Goal: Obtain resource: Download file/media

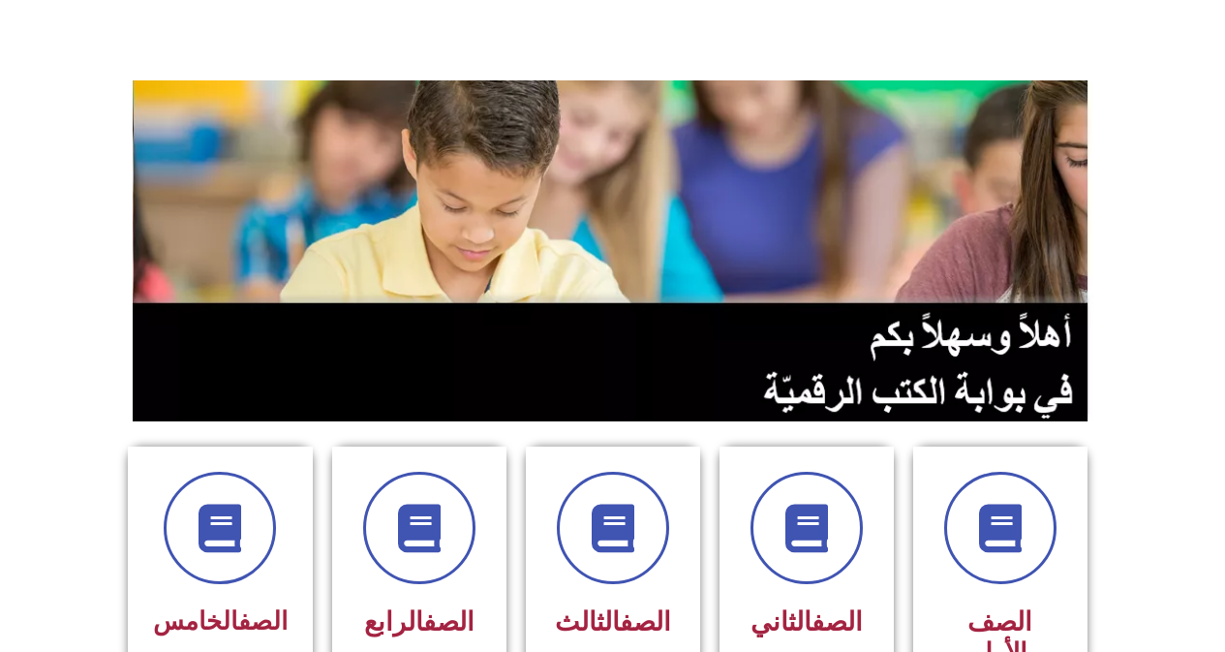
scroll to position [194, 0]
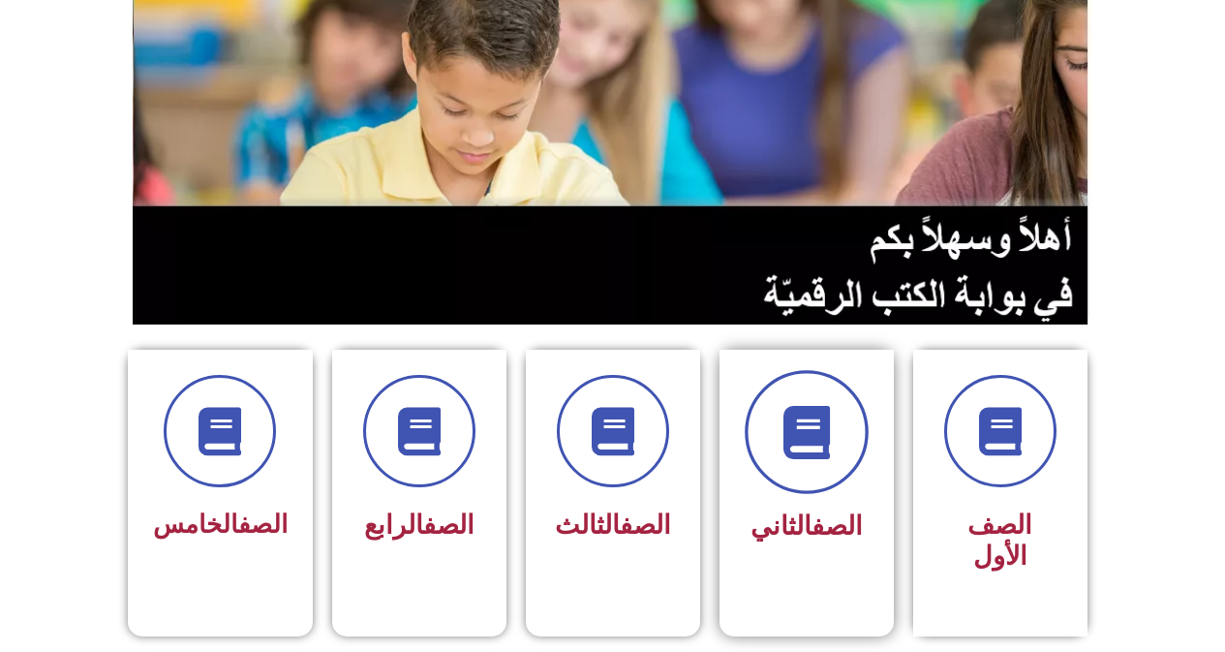
click at [750, 434] on span at bounding box center [807, 432] width 124 height 124
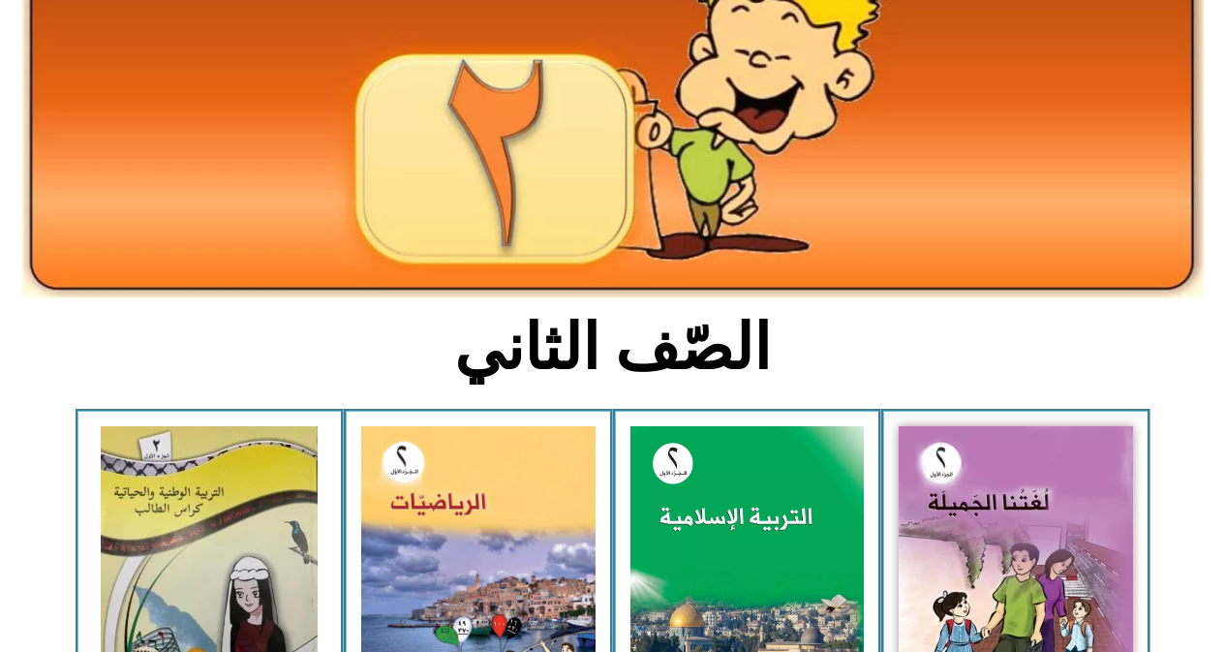
scroll to position [387, 0]
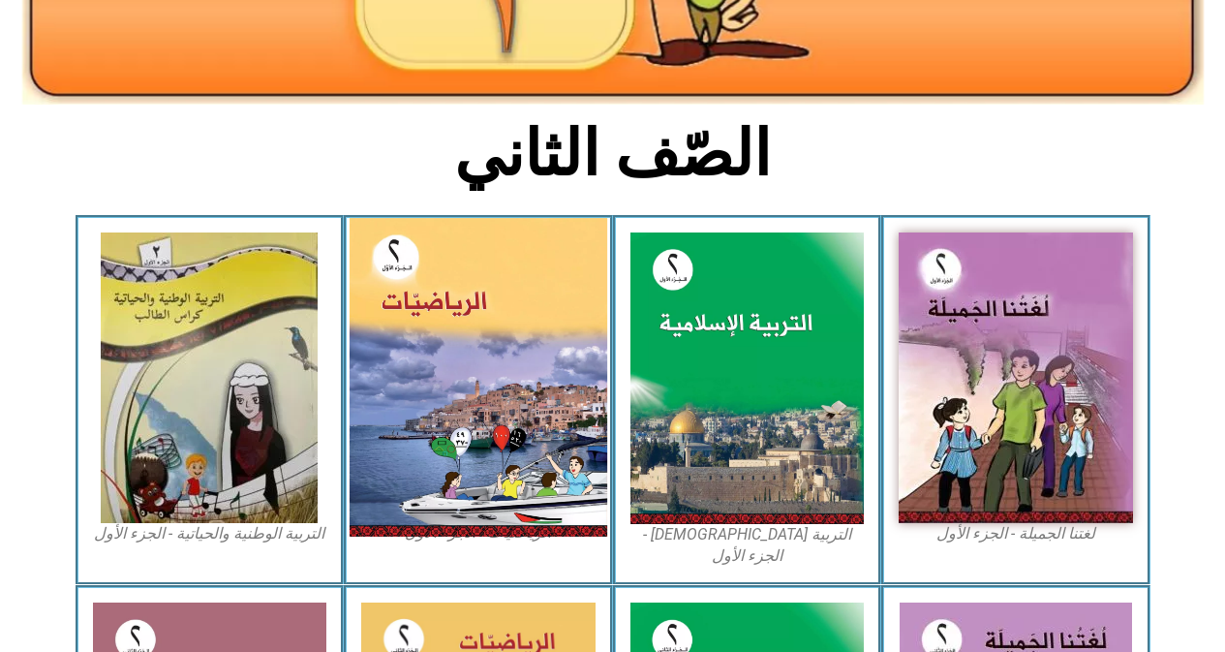
click at [445, 336] on img at bounding box center [479, 377] width 258 height 319
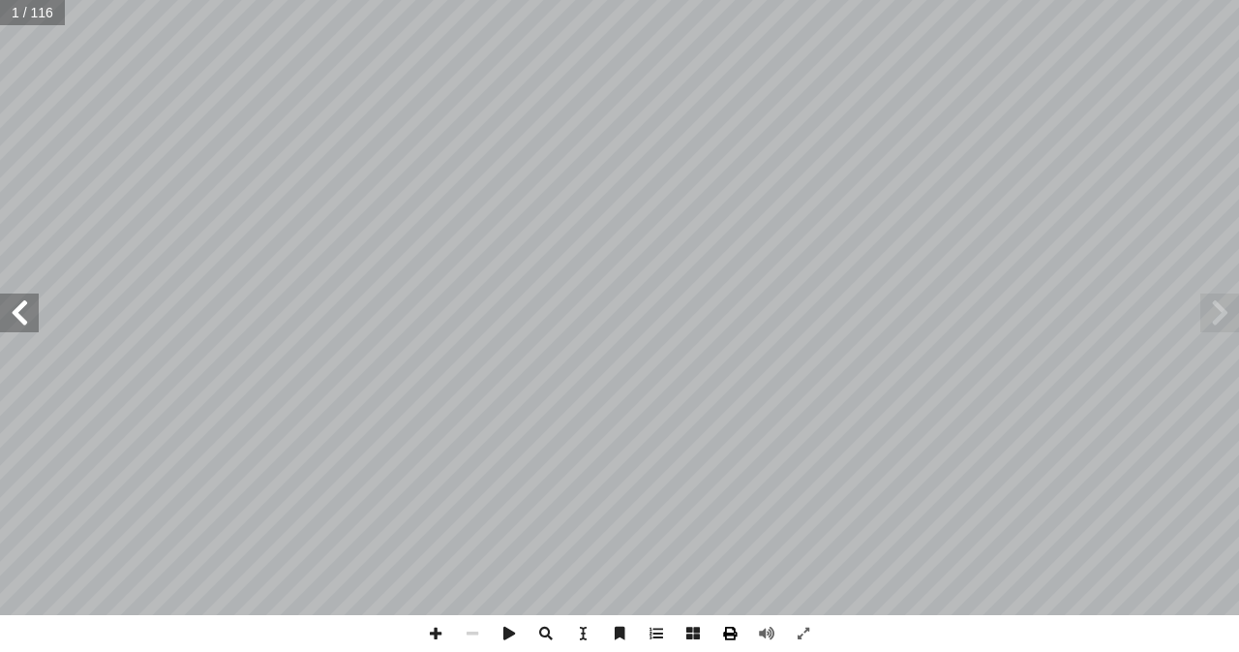
click at [724, 626] on span at bounding box center [730, 633] width 37 height 37
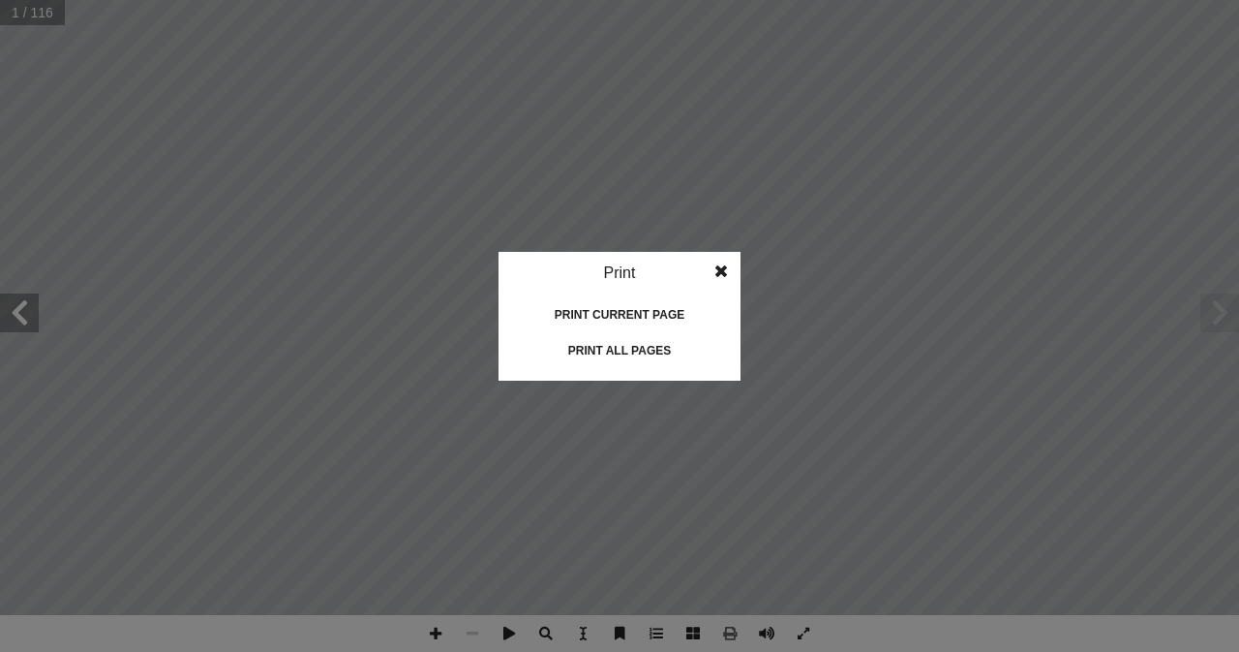
click at [665, 341] on div "Print all pages" at bounding box center [620, 350] width 194 height 31
